Goal: Find specific page/section: Find specific page/section

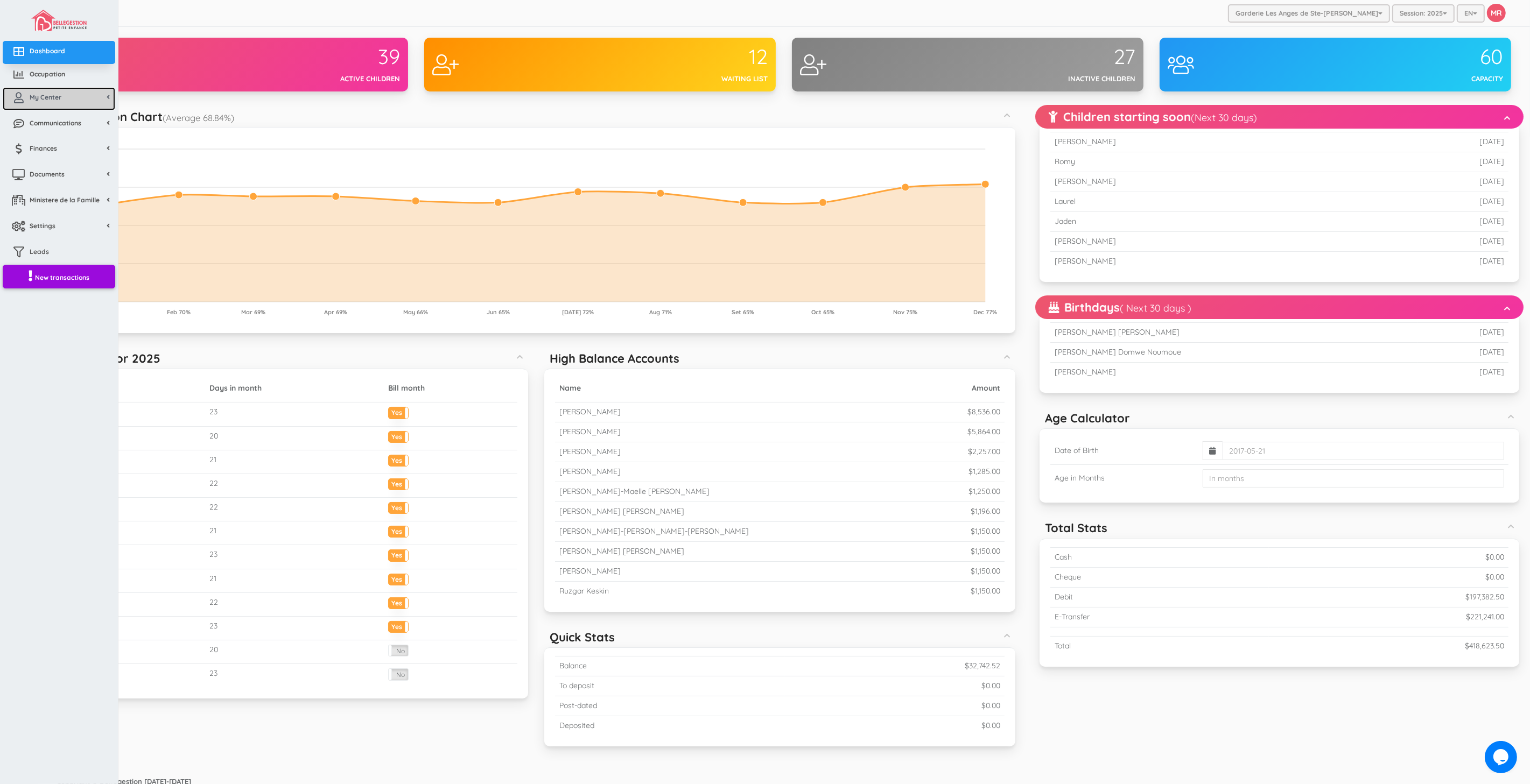
click at [36, 106] on link "My Center" at bounding box center [59, 99] width 113 height 23
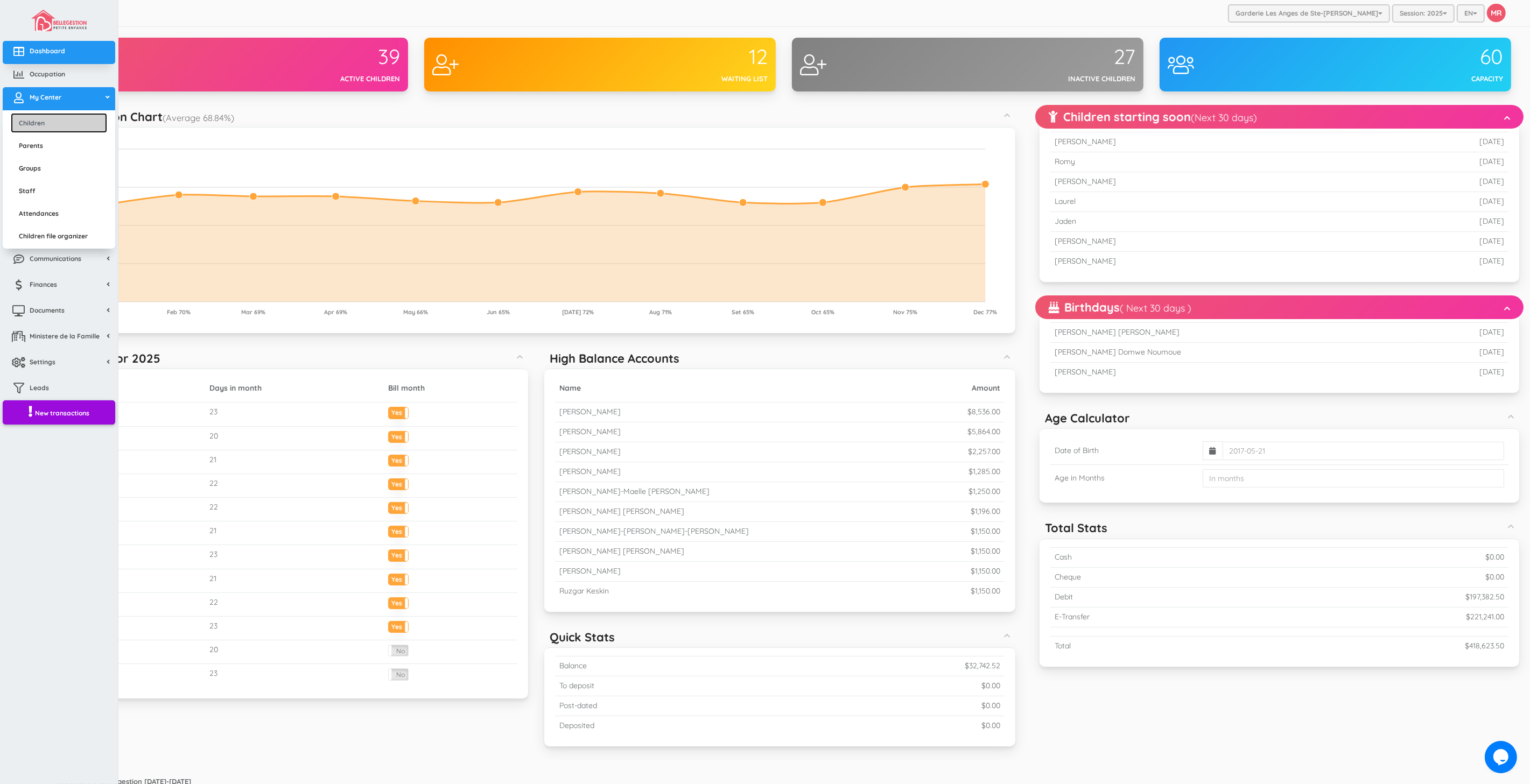
click at [48, 126] on link "Children" at bounding box center [59, 123] width 97 height 20
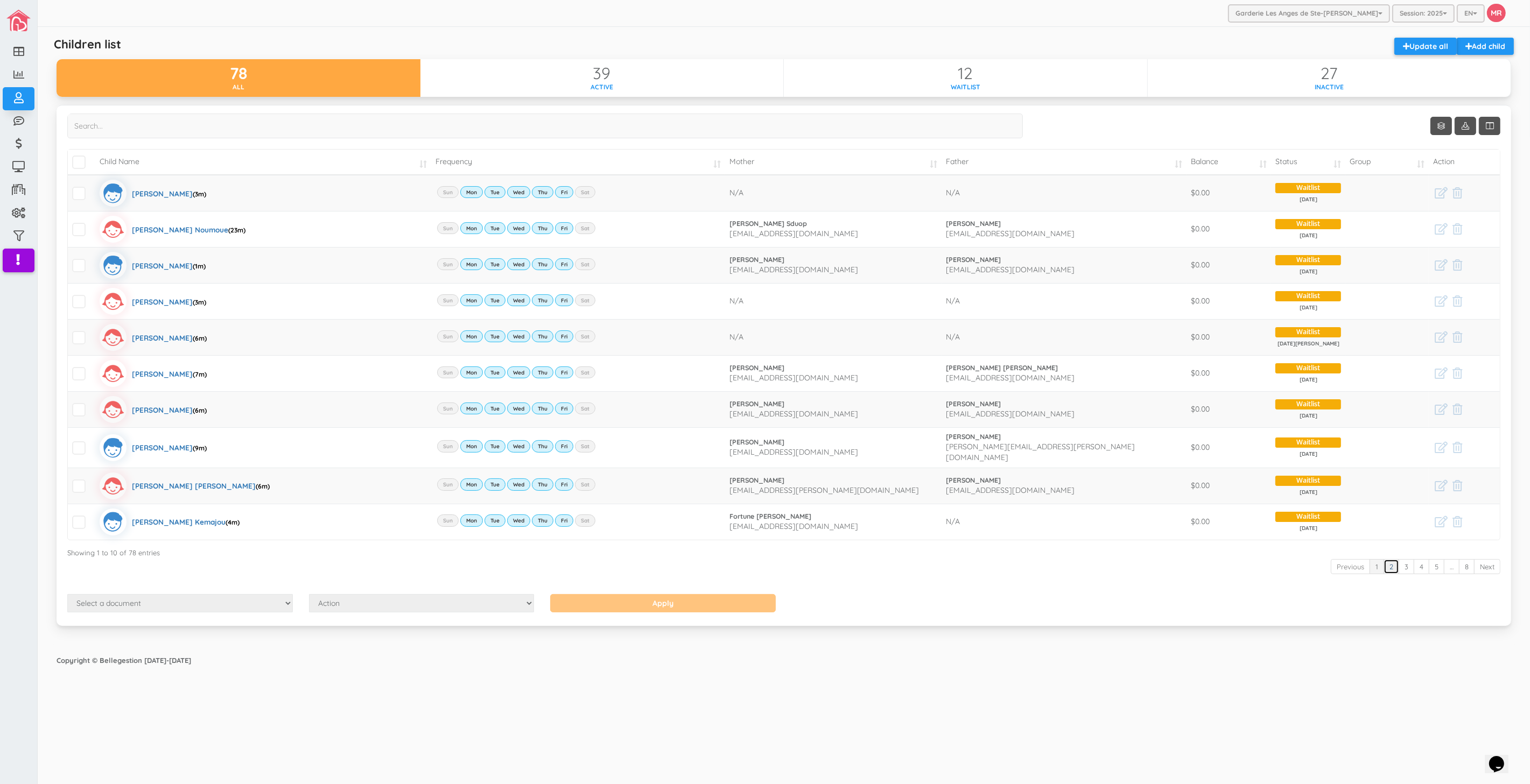
click at [1389, 561] on link "2" at bounding box center [1391, 567] width 15 height 15
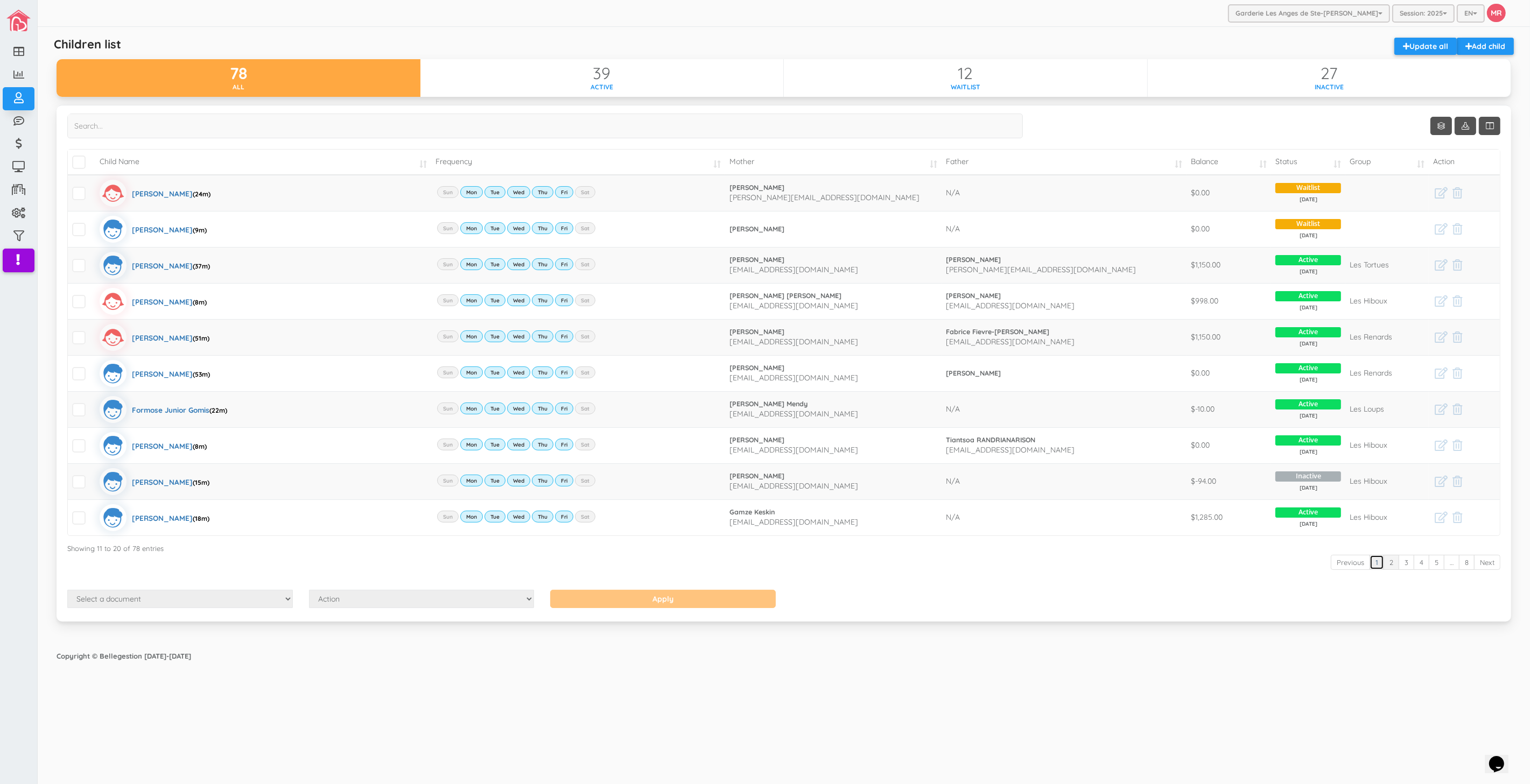
click at [1376, 564] on link "1" at bounding box center [1377, 562] width 15 height 15
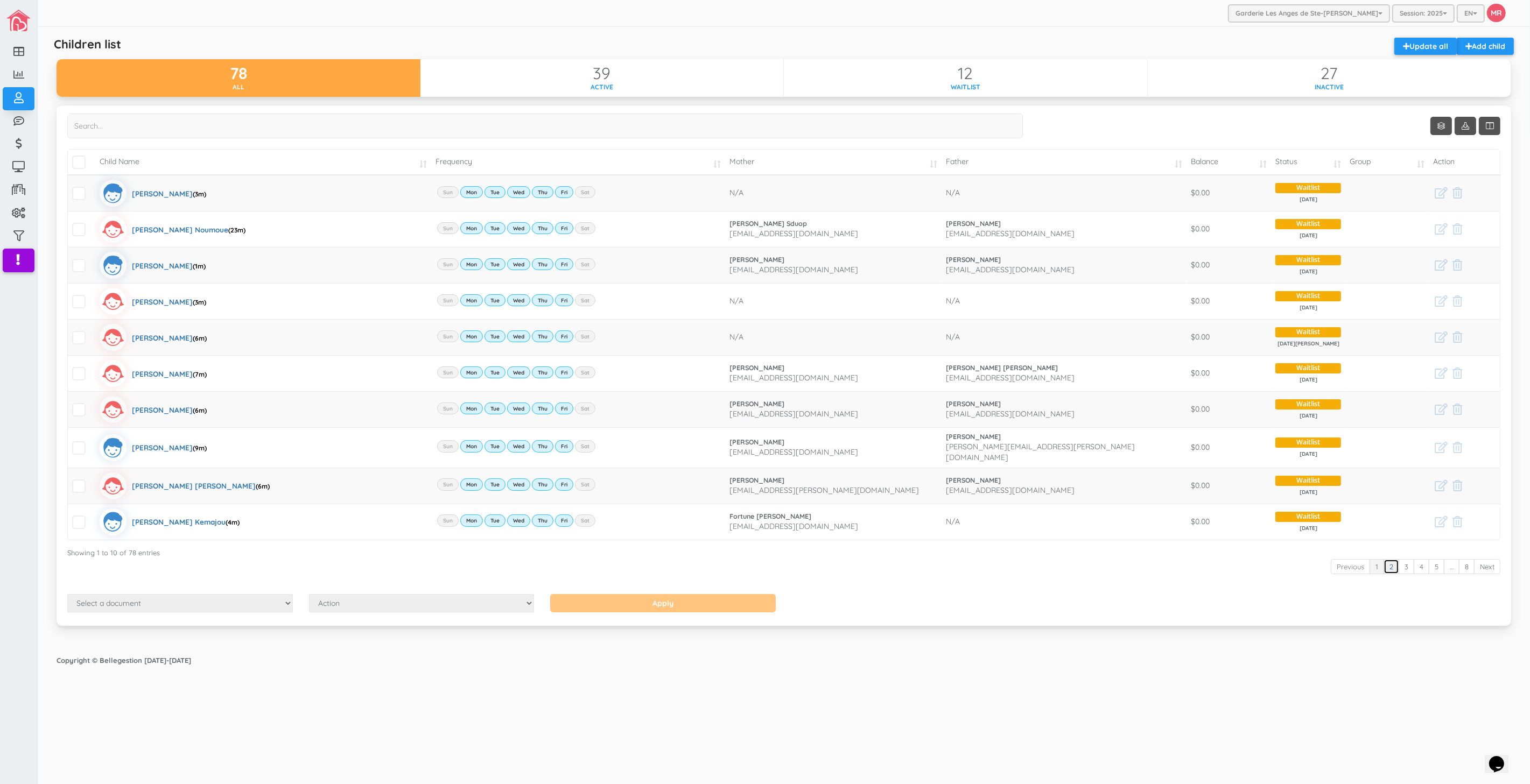
click at [1390, 561] on link "2" at bounding box center [1391, 567] width 15 height 15
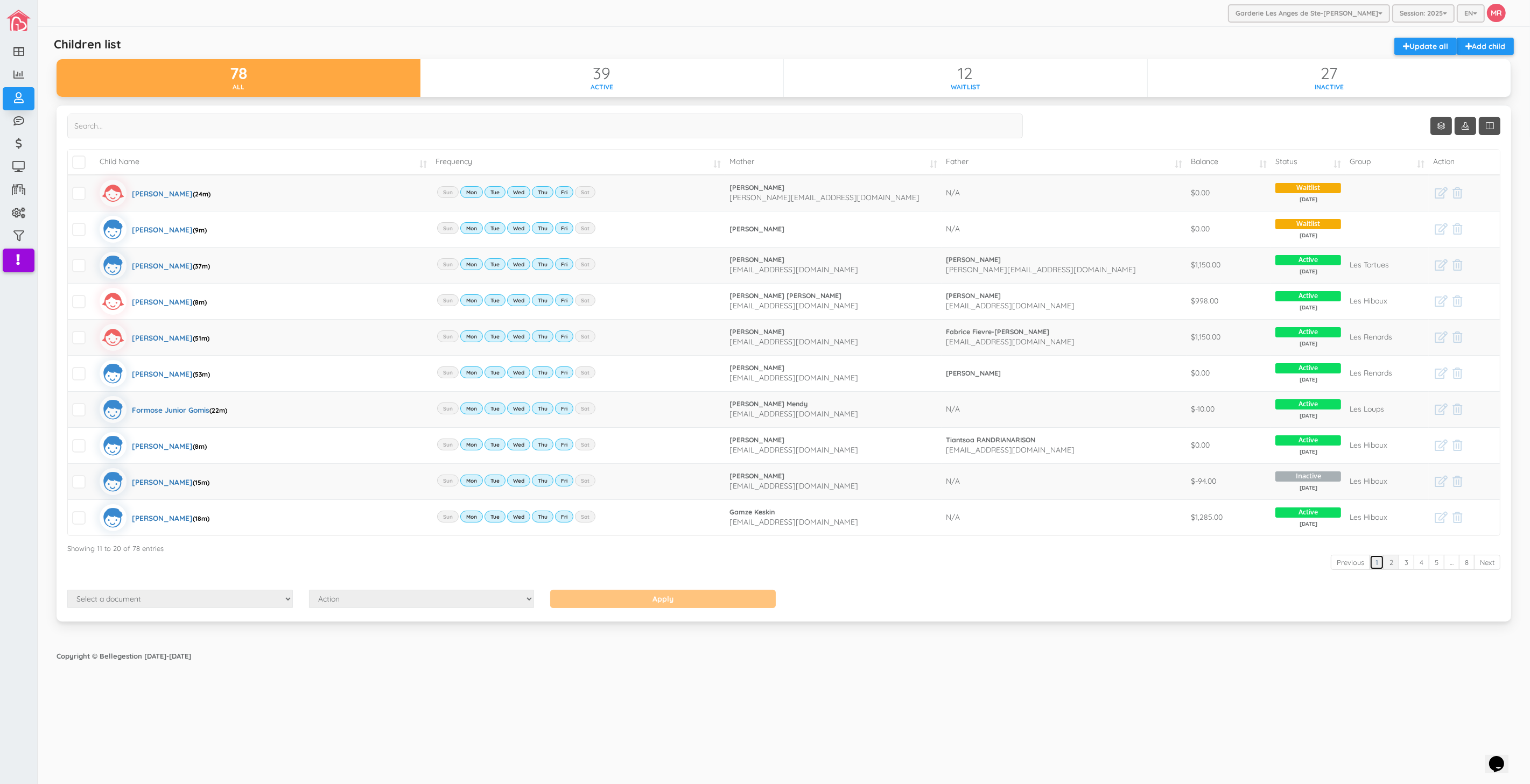
click at [1378, 567] on link "1" at bounding box center [1377, 562] width 15 height 15
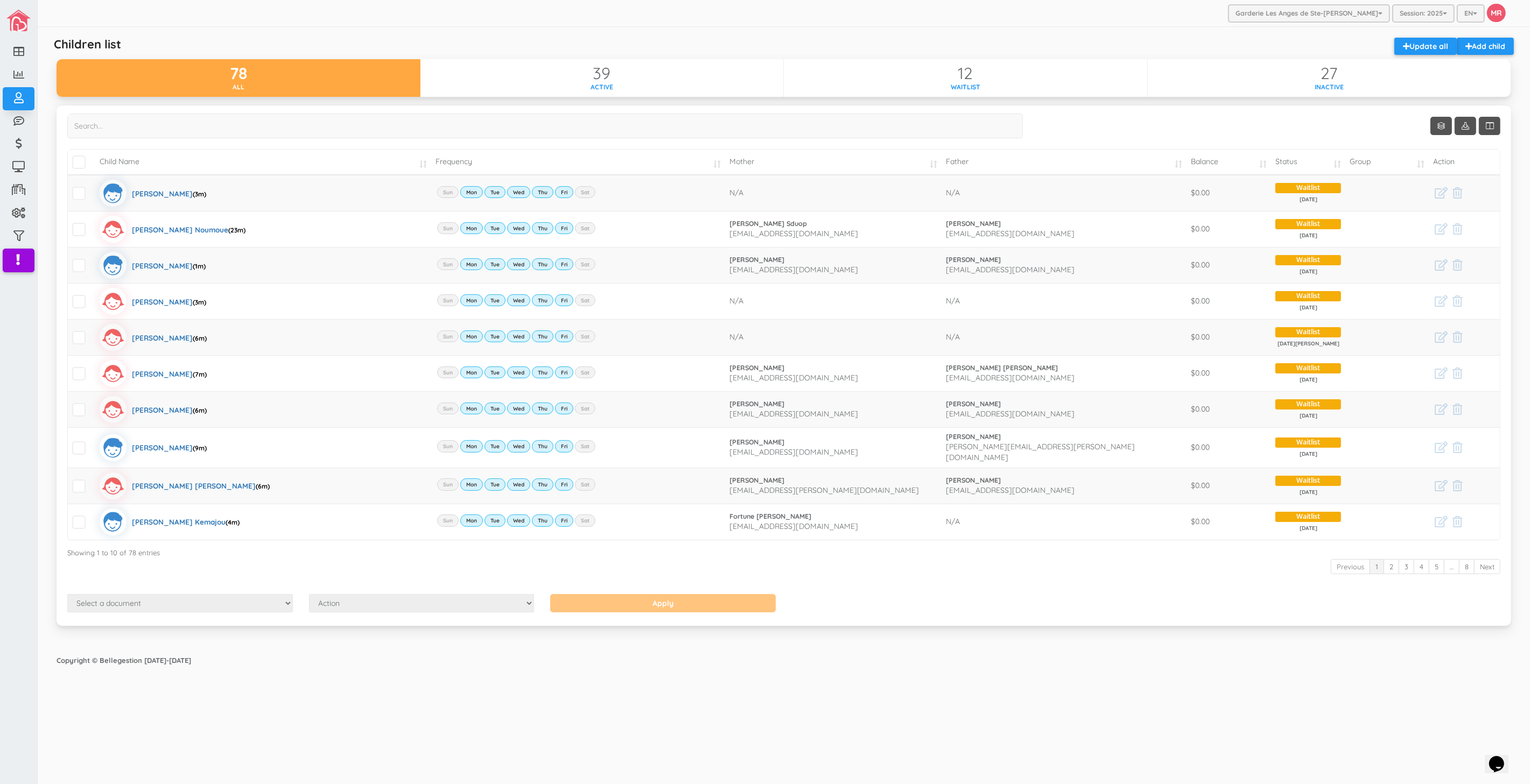
click at [1157, 673] on div "Garderie Les Anges de Ste-[PERSON_NAME] Garderie Les Anges de Ste-[PERSON_NAME]…" at bounding box center [784, 392] width 1492 height 785
